Goal: Navigation & Orientation: Find specific page/section

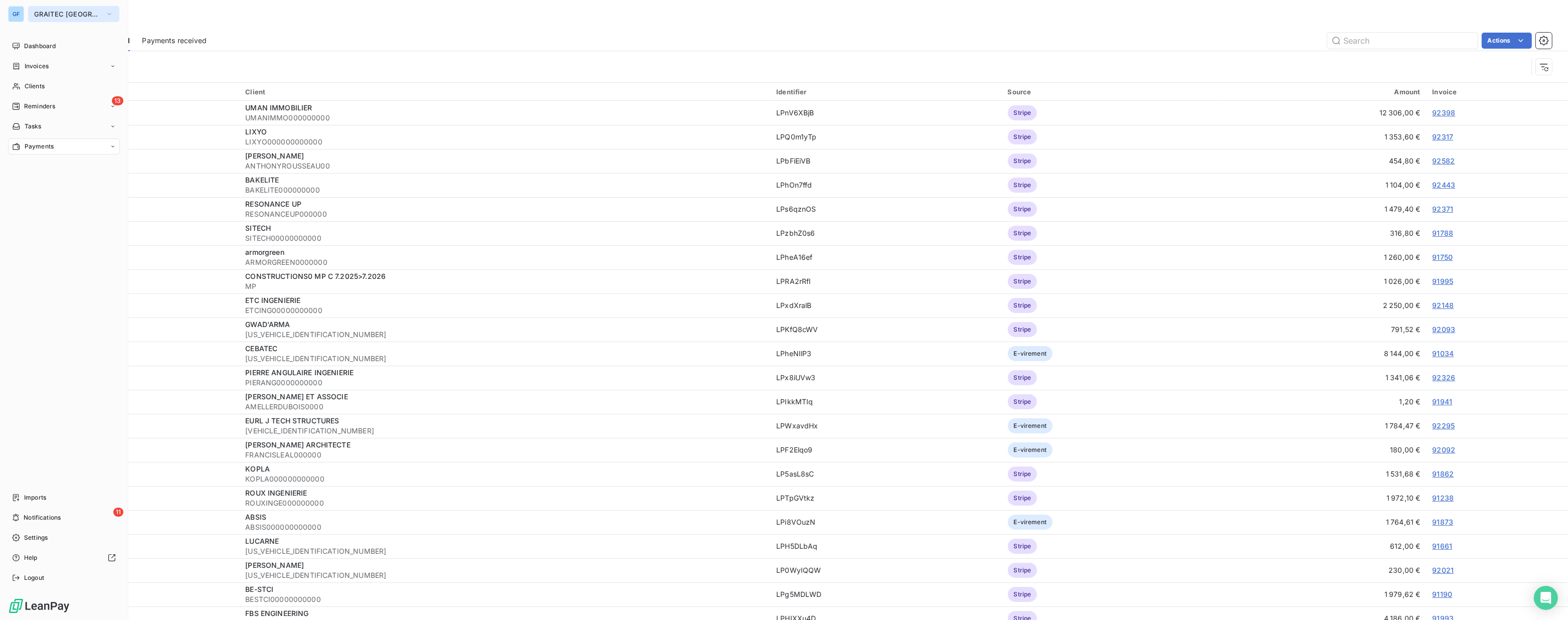
click at [76, 10] on span "GRAITEC [GEOGRAPHIC_DATA]" at bounding box center [67, 14] width 67 height 8
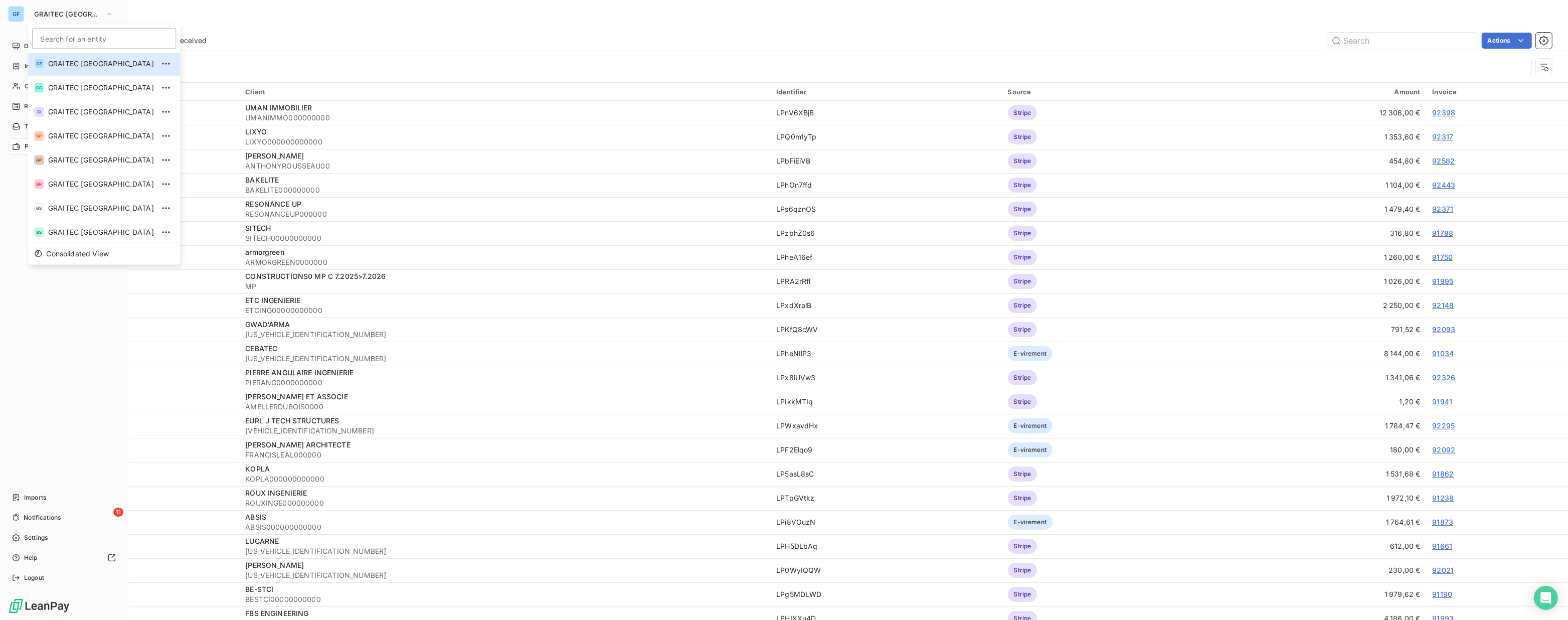
scroll to position [99, 0]
click at [73, 205] on span "GRAITEC UK" at bounding box center [101, 206] width 106 height 10
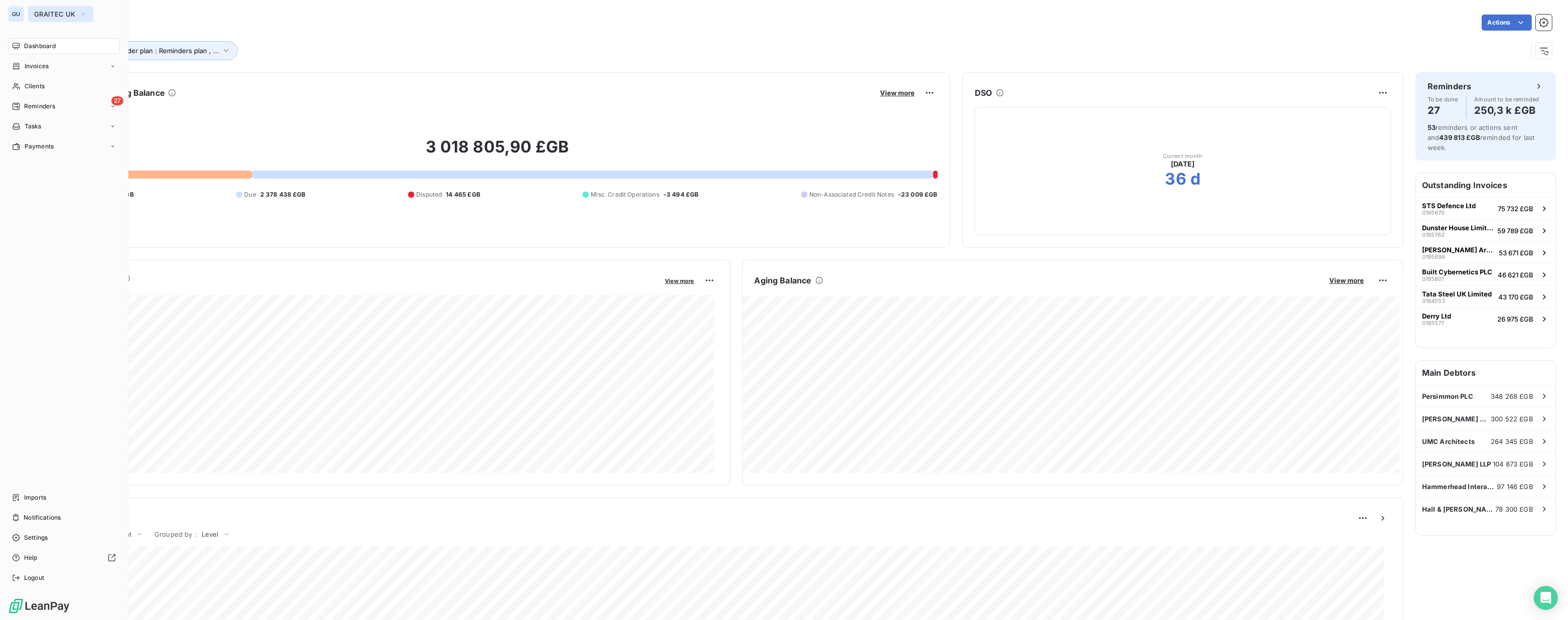
click at [46, 11] on span "GRAITEC UK" at bounding box center [54, 14] width 41 height 8
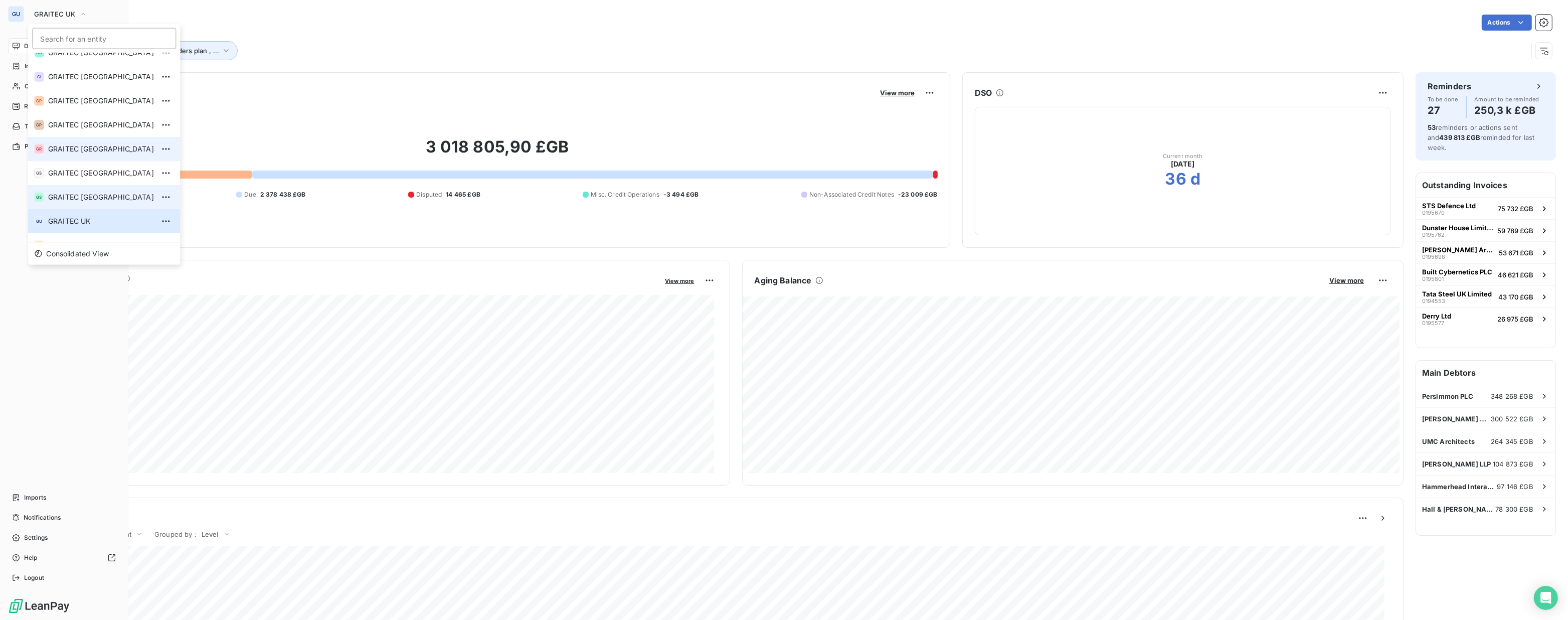
scroll to position [99, 0]
click at [65, 228] on span "GRAITEC [GEOGRAPHIC_DATA]" at bounding box center [101, 231] width 106 height 10
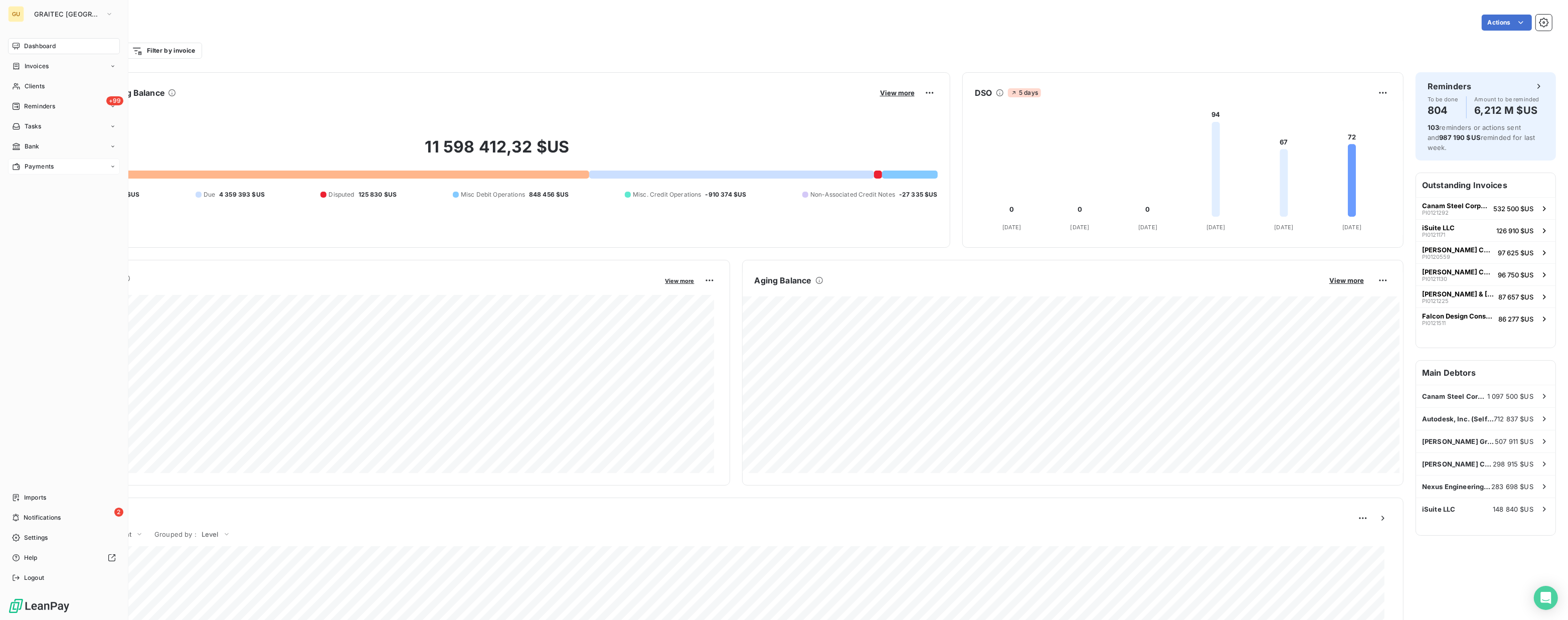
click at [36, 163] on span "Payments" at bounding box center [39, 167] width 29 height 9
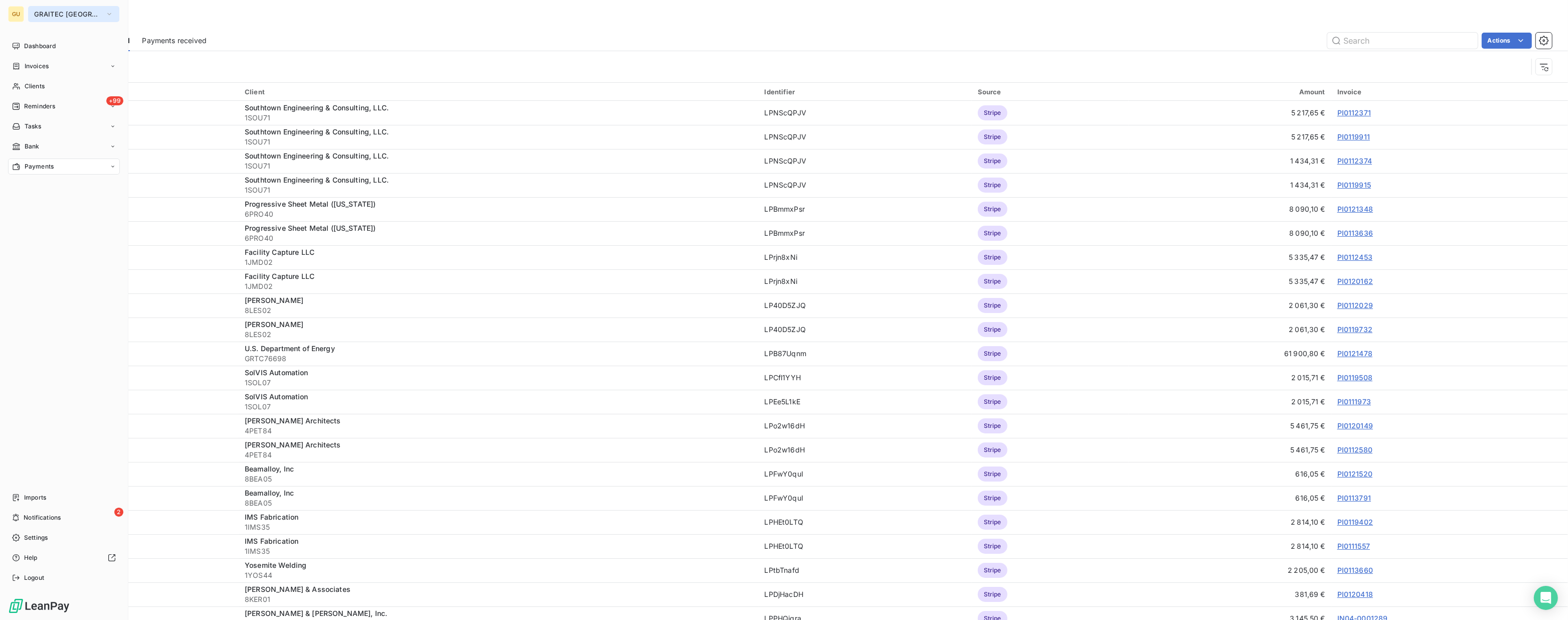
click at [76, 16] on span "GRAITEC [GEOGRAPHIC_DATA]" at bounding box center [67, 14] width 67 height 8
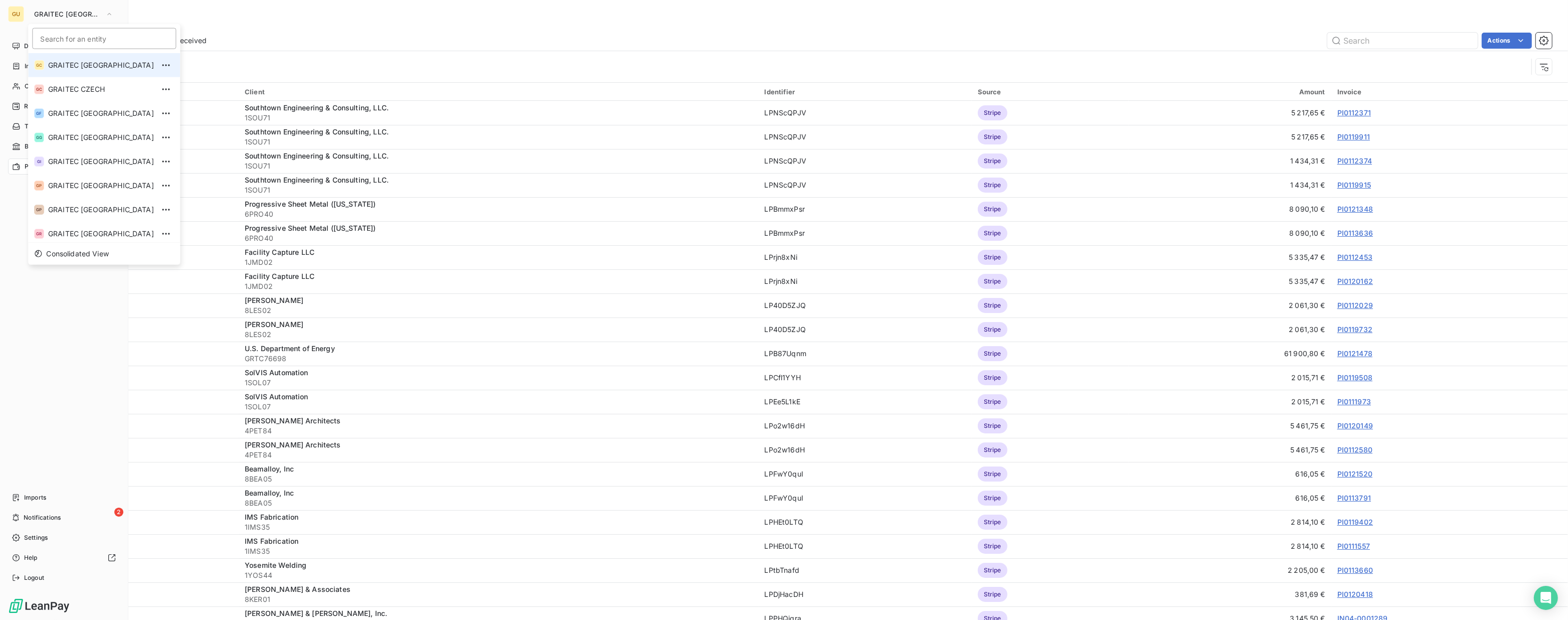
click at [88, 73] on li "GC GRAITEC [GEOGRAPHIC_DATA]" at bounding box center [104, 65] width 152 height 24
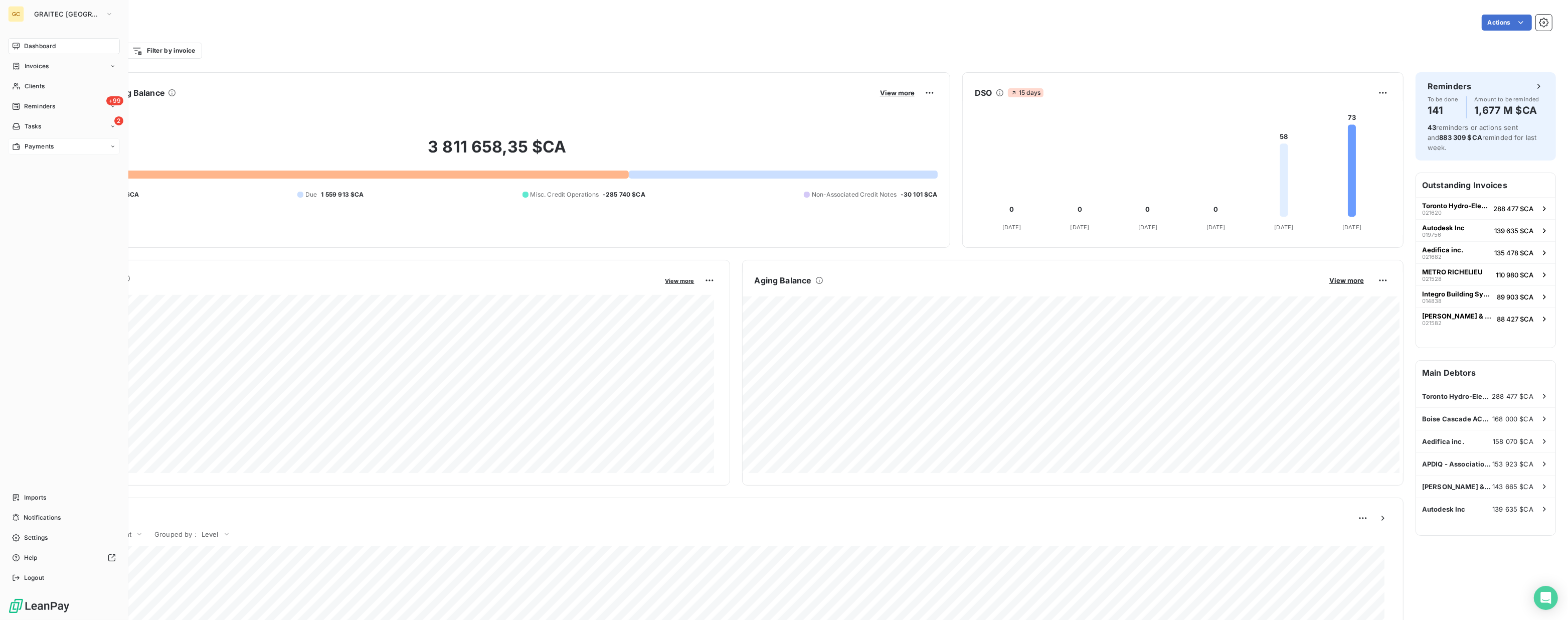
click at [39, 153] on div "Payments" at bounding box center [64, 147] width 112 height 16
